Goal: Complete application form: Complete application form

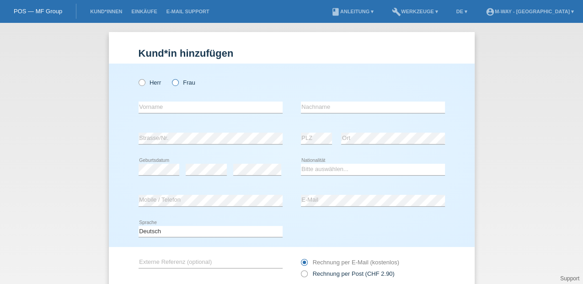
click at [171, 78] on icon at bounding box center [171, 78] width 0 height 0
click at [176, 83] on input "Frau" at bounding box center [175, 82] width 6 height 6
radio input "true"
click at [163, 101] on div "error Vorname" at bounding box center [211, 107] width 144 height 31
click at [159, 110] on input "text" at bounding box center [211, 107] width 144 height 11
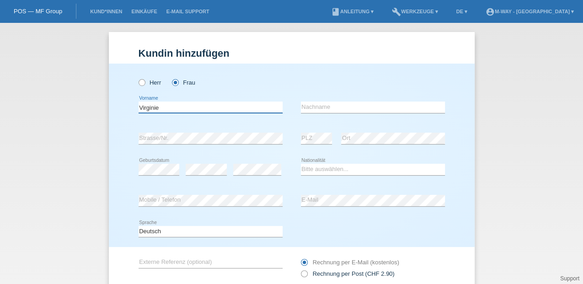
type input "Virginie"
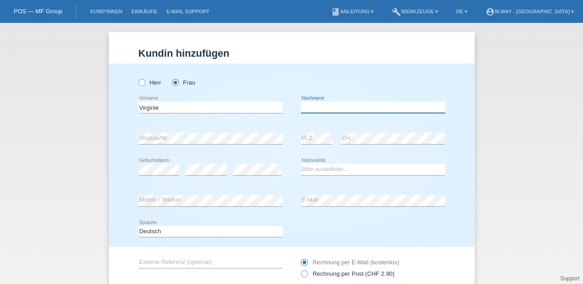
click at [306, 110] on input "text" at bounding box center [373, 107] width 144 height 11
type input "Möri"
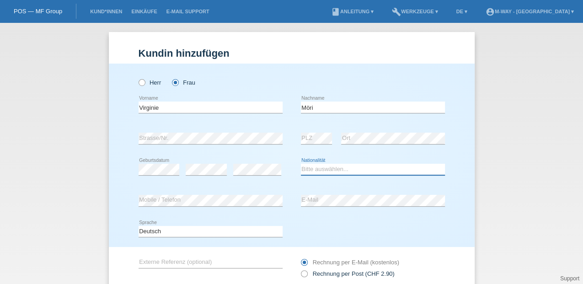
click at [325, 168] on select "Bitte auswählen... Schweiz Deutschland Liechtenstein Österreich ------------ Af…" at bounding box center [373, 169] width 144 height 11
select select "CH"
click at [301, 164] on select "Bitte auswählen... Schweiz Deutschland Liechtenstein Österreich ------------ Af…" at bounding box center [373, 169] width 144 height 11
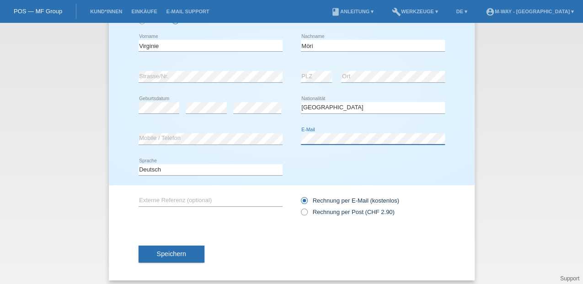
scroll to position [67, 0]
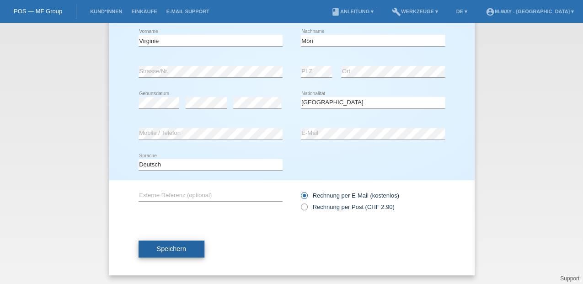
click at [182, 247] on span "Speichern" at bounding box center [171, 248] width 29 height 7
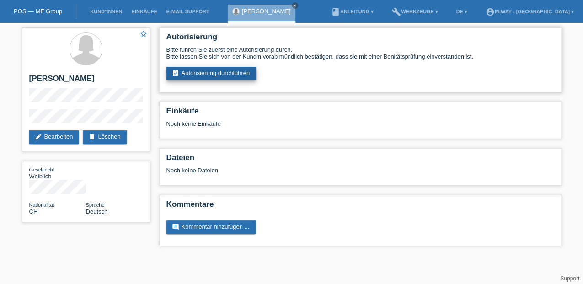
click at [194, 77] on link "assignment_turned_in Autorisierung durchführen" at bounding box center [212, 74] width 90 height 14
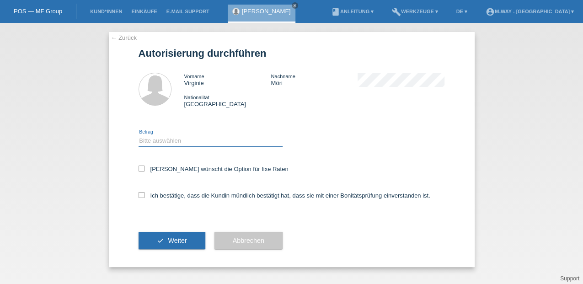
click at [165, 137] on select "Bitte auswählen CHF 1.00 - CHF 499.00 CHF 500.00 - CHF 1'999.00 CHF 2'000.00 - …" at bounding box center [211, 140] width 144 height 11
select select "3"
click at [139, 135] on select "Bitte auswählen CHF 1.00 - CHF 499.00 CHF 500.00 - CHF 1'999.00 CHF 2'000.00 - …" at bounding box center [211, 140] width 144 height 11
click at [142, 169] on icon at bounding box center [142, 169] width 6 height 6
click at [142, 169] on input "Kundin wünscht die Option für fixe Raten" at bounding box center [142, 169] width 6 height 6
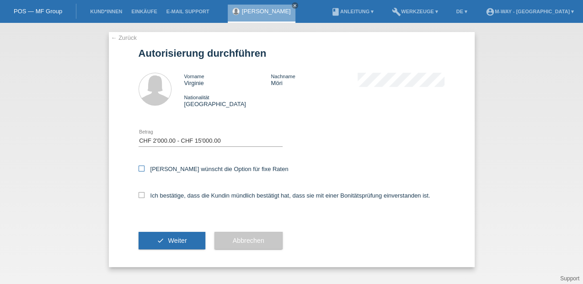
checkbox input "true"
click at [140, 198] on icon at bounding box center [142, 195] width 6 height 6
click at [140, 198] on input "Ich bestätige, dass die Kundin mündlich bestätigt hat, dass sie mit einer Bonit…" at bounding box center [142, 195] width 6 height 6
checkbox input "true"
click at [168, 243] on button "check Weiter" at bounding box center [172, 240] width 67 height 17
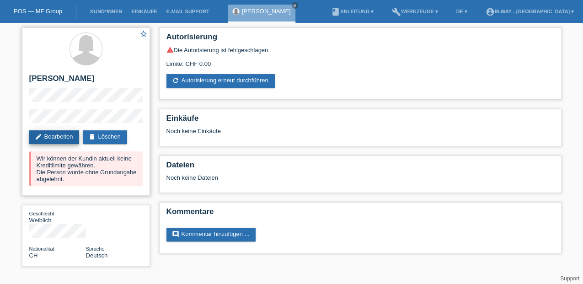
click at [61, 136] on link "edit Bearbeiten" at bounding box center [54, 137] width 50 height 14
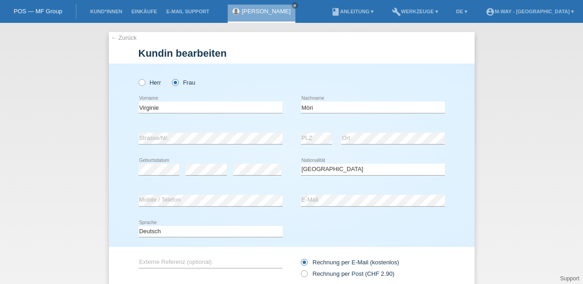
select select "CH"
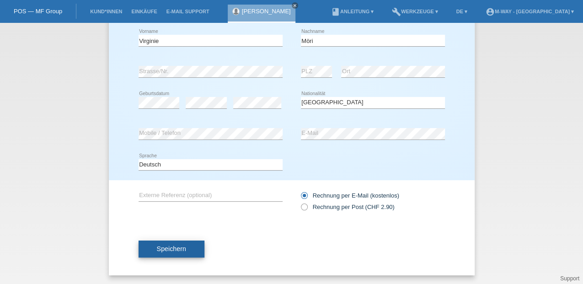
click at [167, 252] on span "Speichern" at bounding box center [171, 248] width 29 height 7
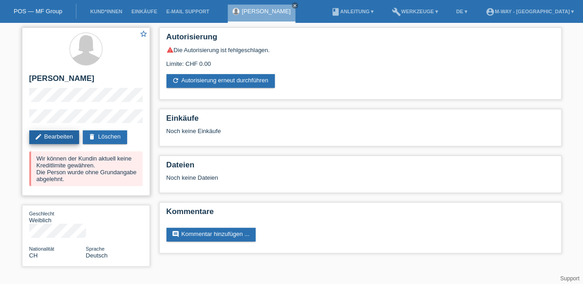
click at [66, 136] on link "edit Bearbeiten" at bounding box center [54, 137] width 50 height 14
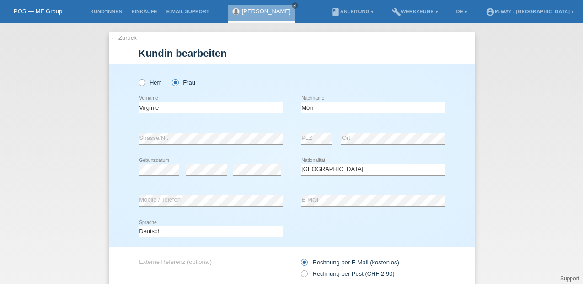
select select "CH"
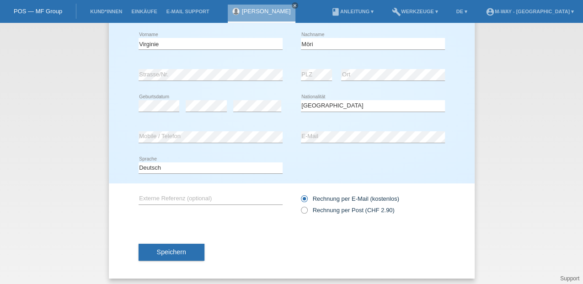
scroll to position [67, 0]
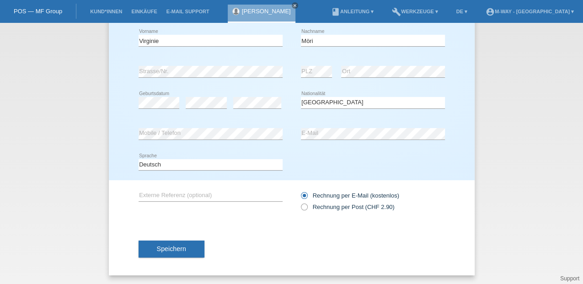
click at [86, 201] on div "← Zurück [PERSON_NAME] bearbeiten [PERSON_NAME] Frau Virginie error Vorname PLZ" at bounding box center [291, 153] width 583 height 261
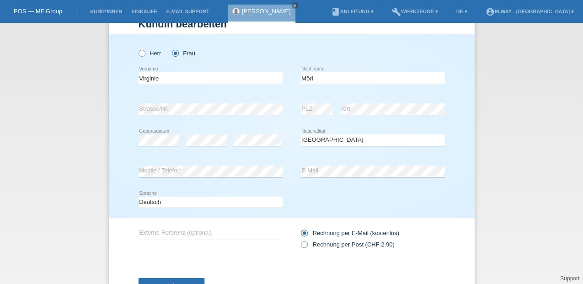
scroll to position [0, 0]
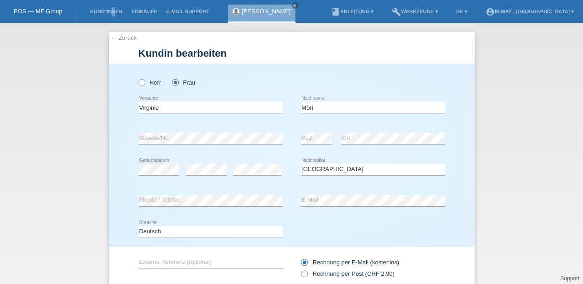
drag, startPoint x: 0, startPoint y: 127, endPoint x: 113, endPoint y: 8, distance: 164.1
click at [113, 8] on li "Kund*innen" at bounding box center [106, 11] width 41 height 23
drag, startPoint x: 113, startPoint y: 8, endPoint x: 87, endPoint y: 10, distance: 26.1
click at [87, 10] on link "Kund*innen" at bounding box center [106, 11] width 41 height 5
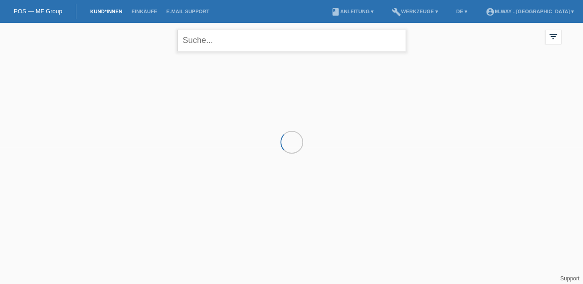
click at [202, 42] on input "text" at bounding box center [292, 41] width 229 height 22
click at [53, 13] on link "POS — MF Group" at bounding box center [38, 11] width 49 height 7
click at [293, 4] on icon "close" at bounding box center [295, 5] width 5 height 5
click at [50, 9] on link "POS — MF Group" at bounding box center [38, 11] width 49 height 7
click at [46, 11] on link "POS — MF Group" at bounding box center [38, 11] width 49 height 7
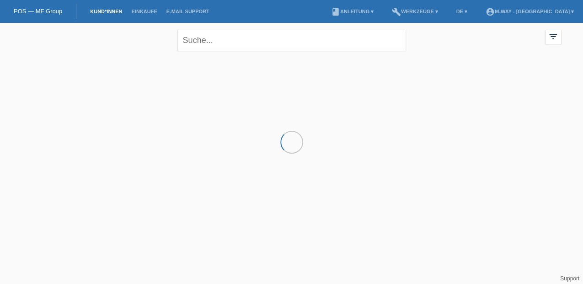
click at [35, 10] on link "POS — MF Group" at bounding box center [38, 11] width 49 height 7
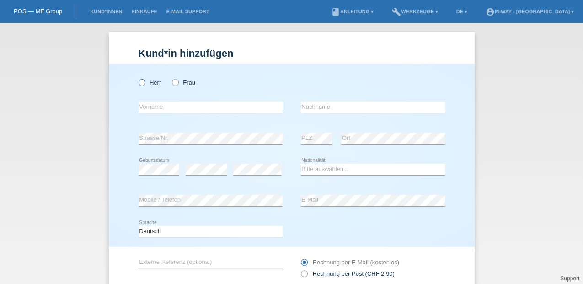
click at [137, 78] on icon at bounding box center [137, 78] width 0 height 0
click at [141, 82] on input "Herr" at bounding box center [142, 82] width 6 height 6
radio input "true"
click at [141, 107] on input "text" at bounding box center [211, 107] width 144 height 11
type input "Komail"
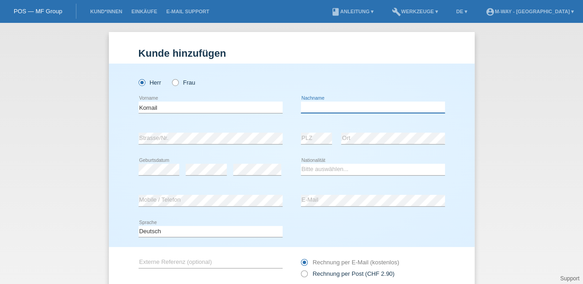
click at [316, 107] on input "text" at bounding box center [373, 107] width 144 height 11
type input "Rouhi"
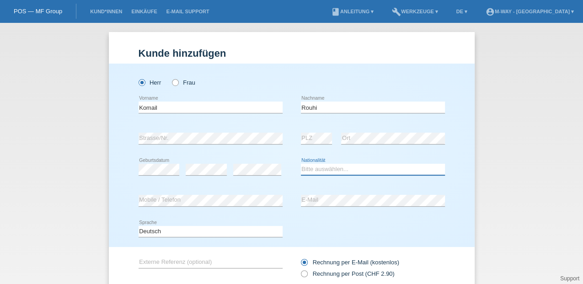
click at [308, 170] on select "Bitte auswählen... Schweiz Deutschland Liechtenstein Österreich ------------ Af…" at bounding box center [373, 169] width 144 height 11
select select "CH"
click at [301, 164] on select "Bitte auswählen... Schweiz Deutschland Liechtenstein Österreich ------------ Af…" at bounding box center [373, 169] width 144 height 11
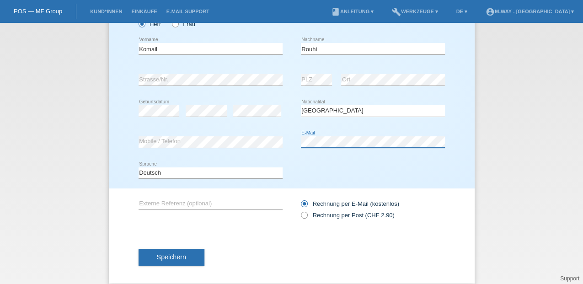
scroll to position [61, 0]
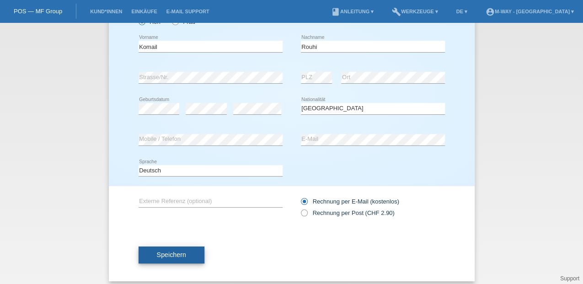
click at [164, 252] on span "Speichern" at bounding box center [171, 254] width 29 height 7
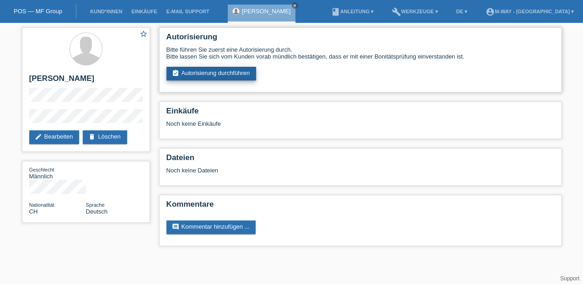
click at [223, 72] on link "assignment_turned_in Autorisierung durchführen" at bounding box center [212, 74] width 90 height 14
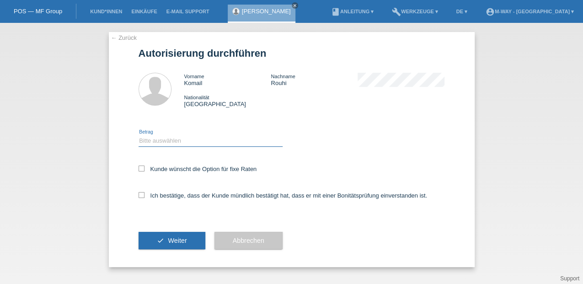
click at [172, 141] on select "Bitte auswählen CHF 1.00 - CHF 499.00 CHF 500.00 - CHF 1'999.00 CHF 2'000.00 - …" at bounding box center [211, 140] width 144 height 11
select select "3"
click at [139, 135] on select "Bitte auswählen CHF 1.00 - CHF 499.00 CHF 500.00 - CHF 1'999.00 CHF 2'000.00 - …" at bounding box center [211, 140] width 144 height 11
click at [142, 169] on icon at bounding box center [142, 169] width 6 height 6
click at [142, 169] on input "Kunde wünscht die Option für fixe Raten" at bounding box center [142, 169] width 6 height 6
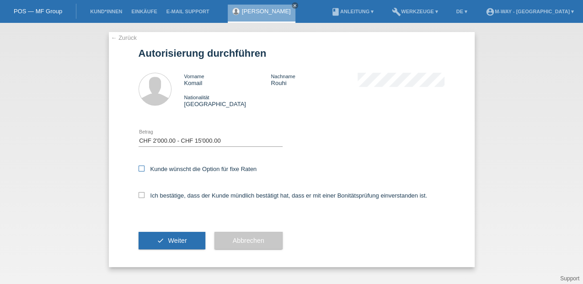
checkbox input "true"
click at [141, 197] on icon at bounding box center [142, 195] width 6 height 6
click at [141, 197] on input "Ich bestätige, dass der Kunde mündlich bestätigt hat, dass er mit einer Bonität…" at bounding box center [142, 195] width 6 height 6
checkbox input "true"
click at [175, 245] on button "check Weiter" at bounding box center [172, 240] width 67 height 17
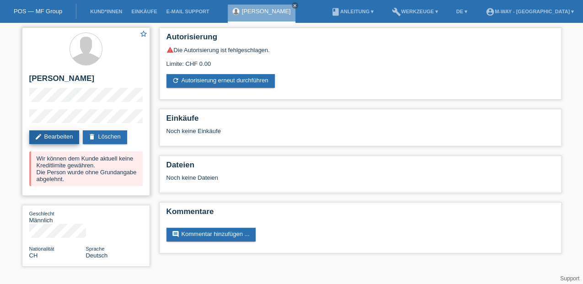
click at [74, 139] on link "edit Bearbeiten" at bounding box center [54, 137] width 50 height 14
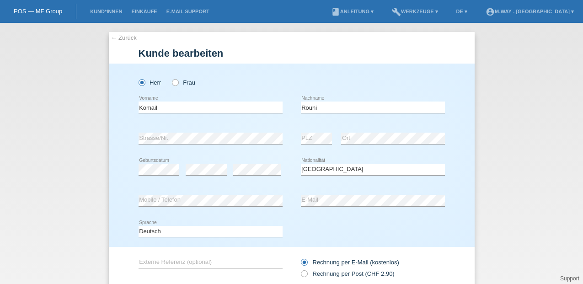
select select "CH"
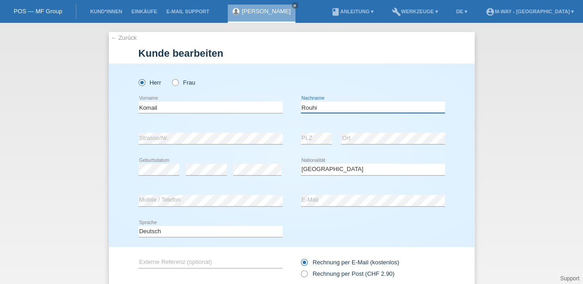
click at [319, 106] on input "Rouhi" at bounding box center [373, 107] width 144 height 11
type input "R"
type input "Möri"
click at [385, 75] on div "Herr Frau" at bounding box center [292, 78] width 307 height 28
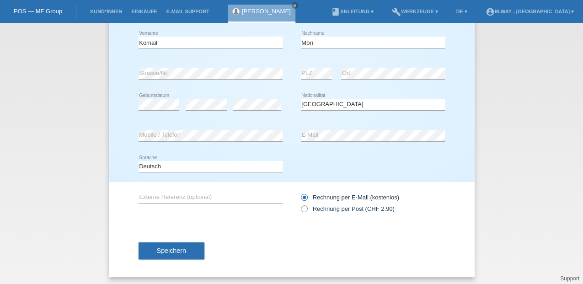
scroll to position [67, 0]
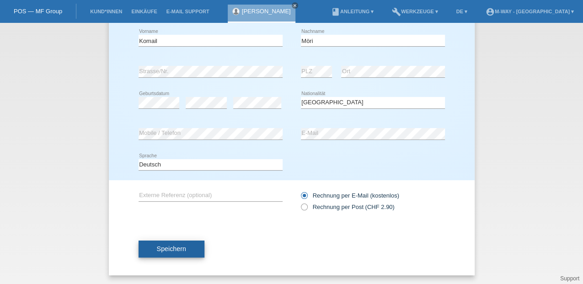
click at [170, 248] on span "Speichern" at bounding box center [171, 248] width 29 height 7
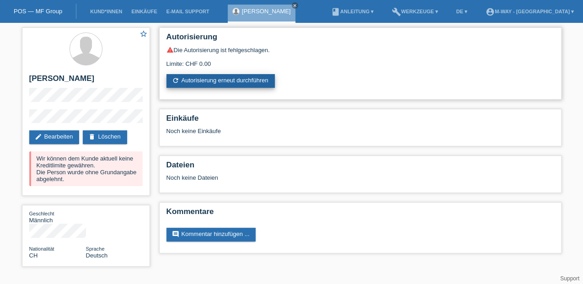
click at [204, 79] on link "refresh Autorisierung erneut durchführen" at bounding box center [221, 81] width 108 height 14
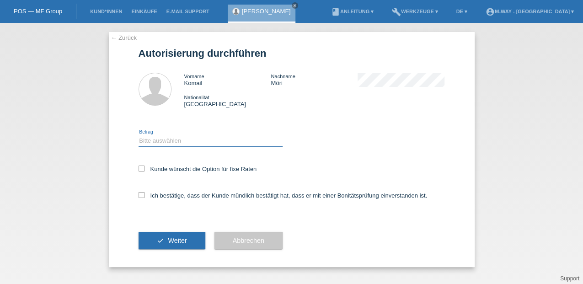
click at [155, 139] on select "Bitte auswählen CHF 1.00 - CHF 499.00 CHF 500.00 - CHF 1'999.00 CHF 2'000.00 - …" at bounding box center [211, 140] width 144 height 11
select select "3"
click at [139, 135] on select "Bitte auswählen CHF 1.00 - CHF 499.00 CHF 500.00 - CHF 1'999.00 CHF 2'000.00 - …" at bounding box center [211, 140] width 144 height 11
click at [142, 168] on icon at bounding box center [142, 169] width 6 height 6
click at [142, 168] on input "Kunde wünscht die Option für fixe Raten" at bounding box center [142, 169] width 6 height 6
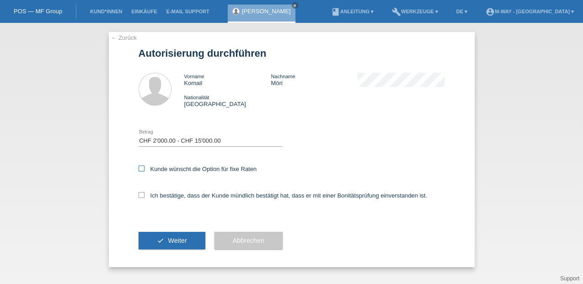
checkbox input "true"
click at [140, 195] on icon at bounding box center [142, 195] width 6 height 6
click at [140, 195] on input "Ich bestätige, dass der Kunde mündlich bestätigt hat, dass er mit einer Bonität…" at bounding box center [142, 195] width 6 height 6
checkbox input "true"
click at [169, 244] on span "Weiter" at bounding box center [177, 240] width 19 height 7
